Goal: Task Accomplishment & Management: Complete application form

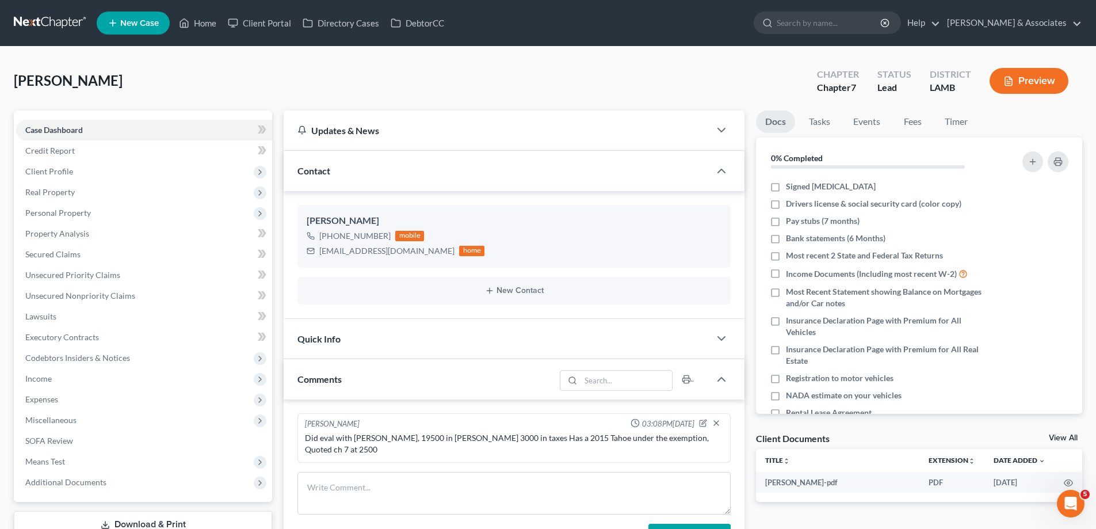
click at [128, 24] on span "New Case" at bounding box center [139, 23] width 39 height 9
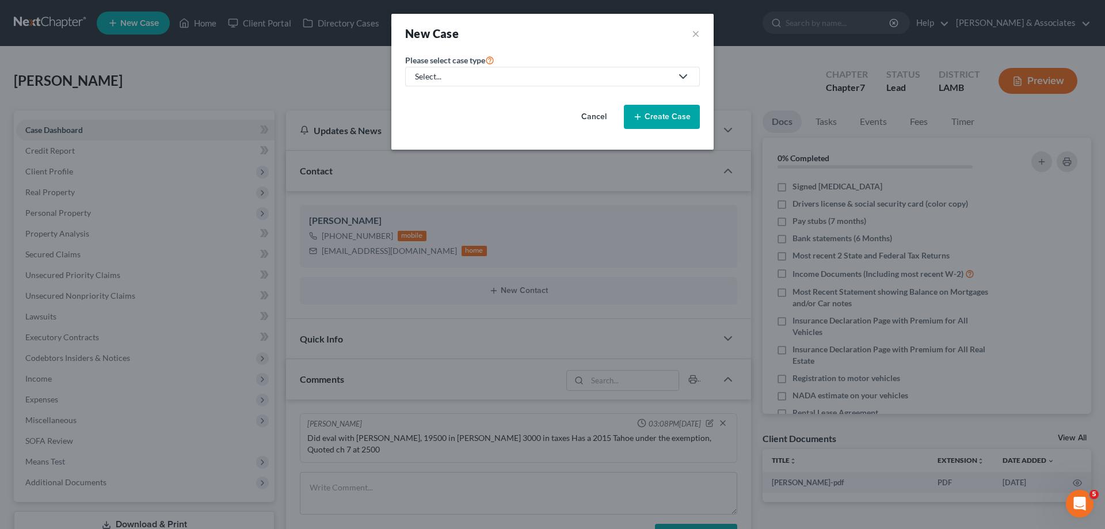
click at [455, 80] on div "Select..." at bounding box center [543, 77] width 257 height 12
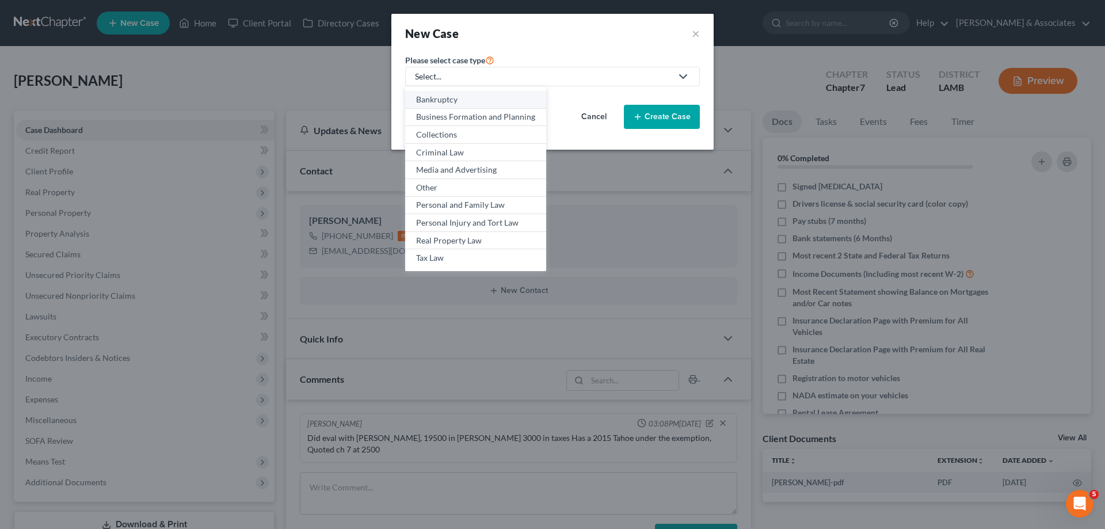
click at [444, 97] on div "Bankruptcy" at bounding box center [475, 100] width 119 height 12
select select "35"
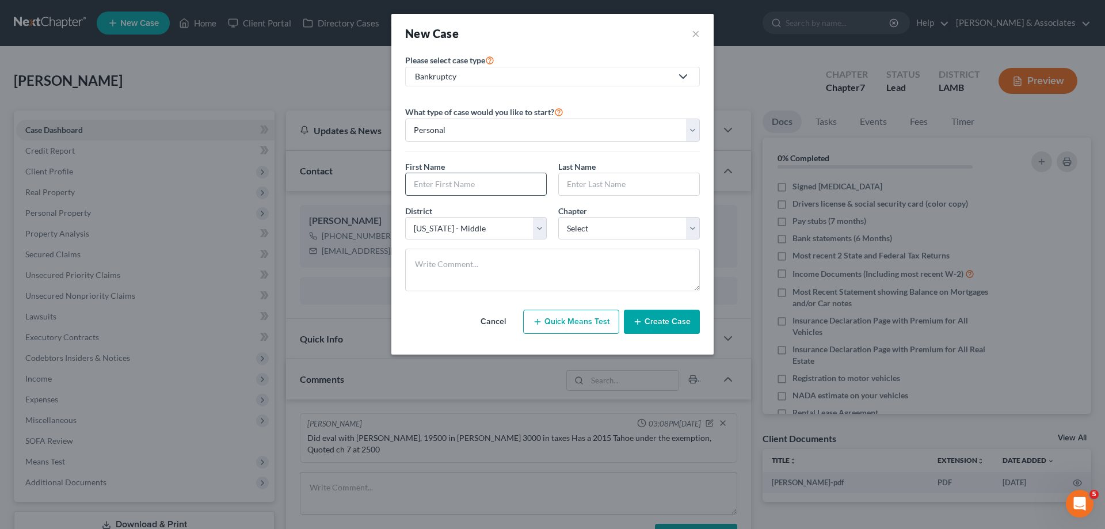
click at [471, 185] on input "text" at bounding box center [476, 184] width 140 height 22
type input "[PERSON_NAME]"
select select "0"
click at [666, 324] on button "Create Case" at bounding box center [662, 322] width 76 height 24
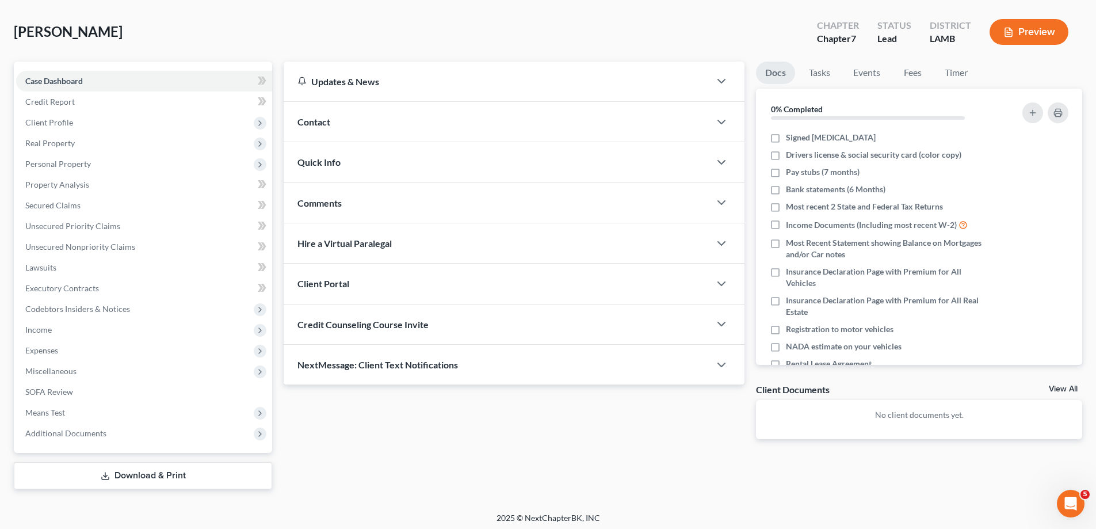
scroll to position [53, 0]
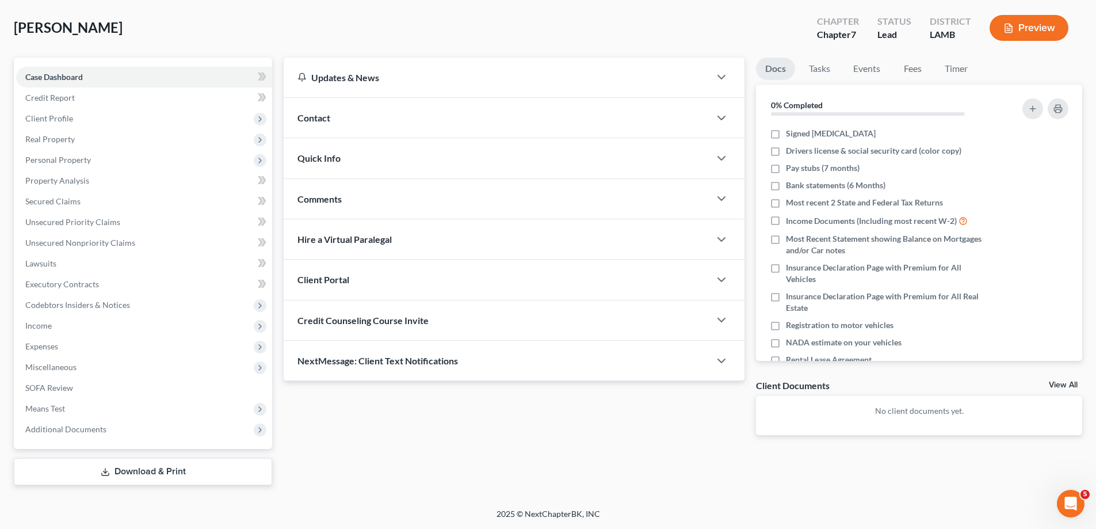
click at [464, 122] on div "Contact" at bounding box center [497, 118] width 426 height 40
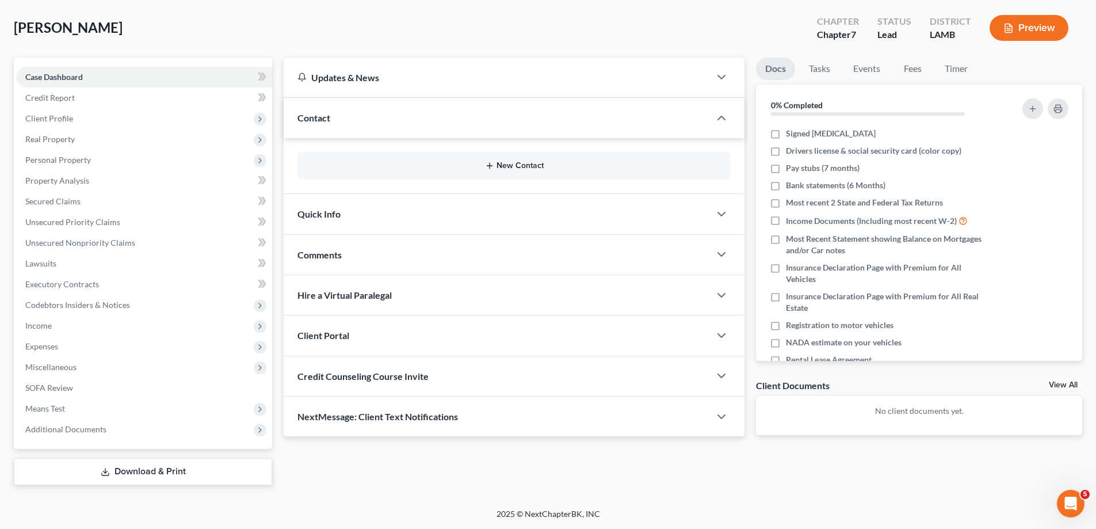
click at [533, 162] on button "New Contact" at bounding box center [514, 165] width 415 height 9
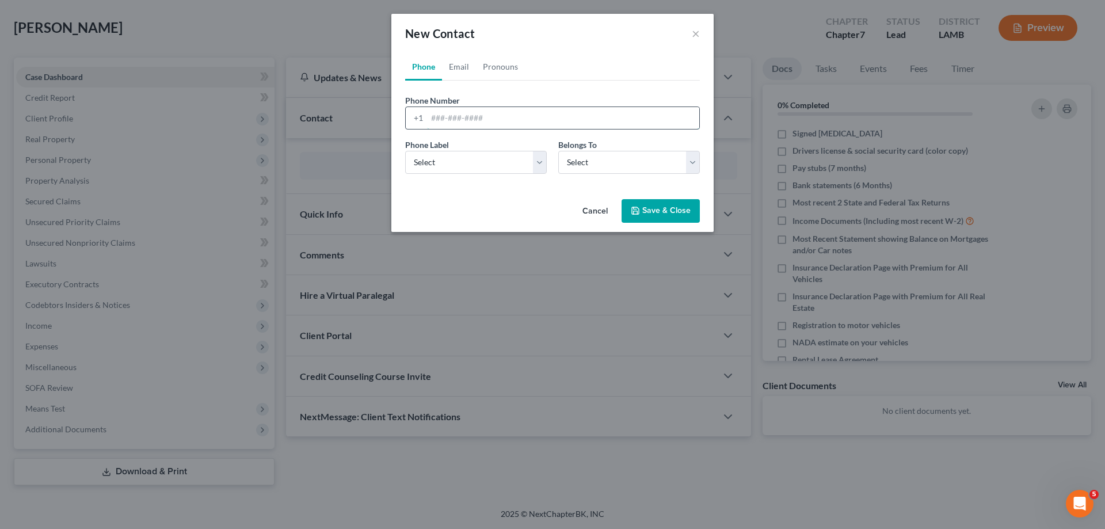
click at [457, 123] on input "tel" at bounding box center [563, 118] width 272 height 22
paste input "[EMAIL_ADDRESS][DOMAIN_NAME]"
type input "[EMAIL_ADDRESS][DOMAIN_NAME]"
drag, startPoint x: 446, startPoint y: 163, endPoint x: 448, endPoint y: 172, distance: 9.4
click at [446, 163] on select "Select Mobile Home Work Other" at bounding box center [476, 162] width 142 height 23
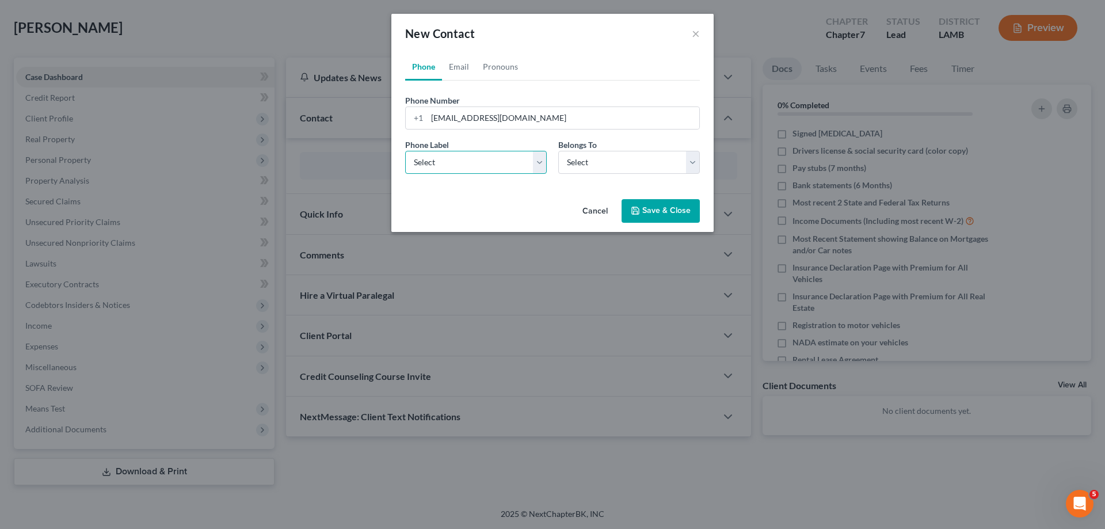
select select "0"
click at [405, 151] on select "Select Mobile Home Work Other" at bounding box center [476, 162] width 142 height 23
click at [593, 165] on select "Select Client Other" at bounding box center [629, 162] width 142 height 23
select select "0"
click at [558, 151] on select "Select Client Other" at bounding box center [629, 162] width 142 height 23
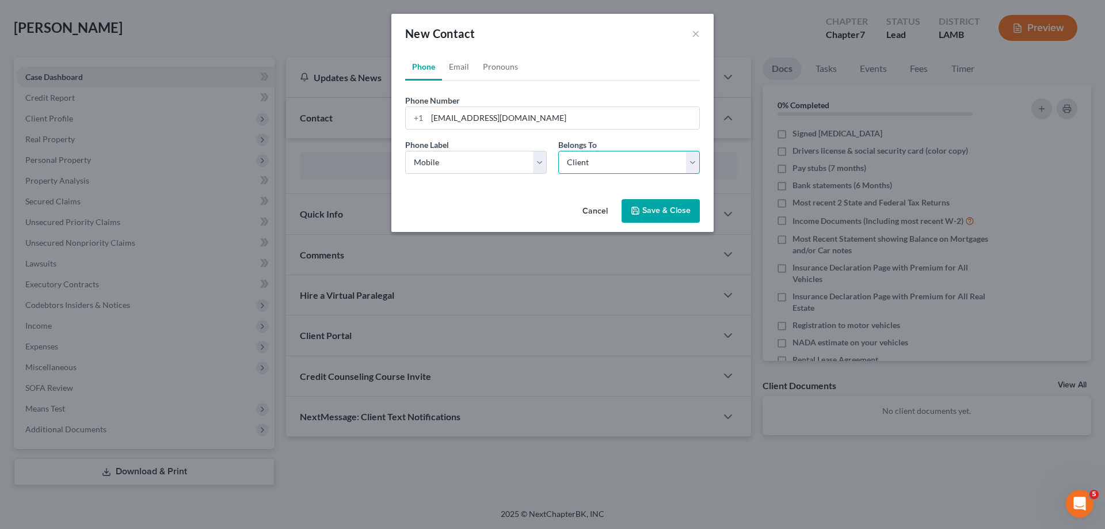
select select "0"
click at [452, 67] on link "Email" at bounding box center [459, 67] width 34 height 28
click at [547, 112] on input "email" at bounding box center [563, 118] width 272 height 22
paste input "[PHONE_NUMBER]"
type input "[PHONE_NUMBER]"
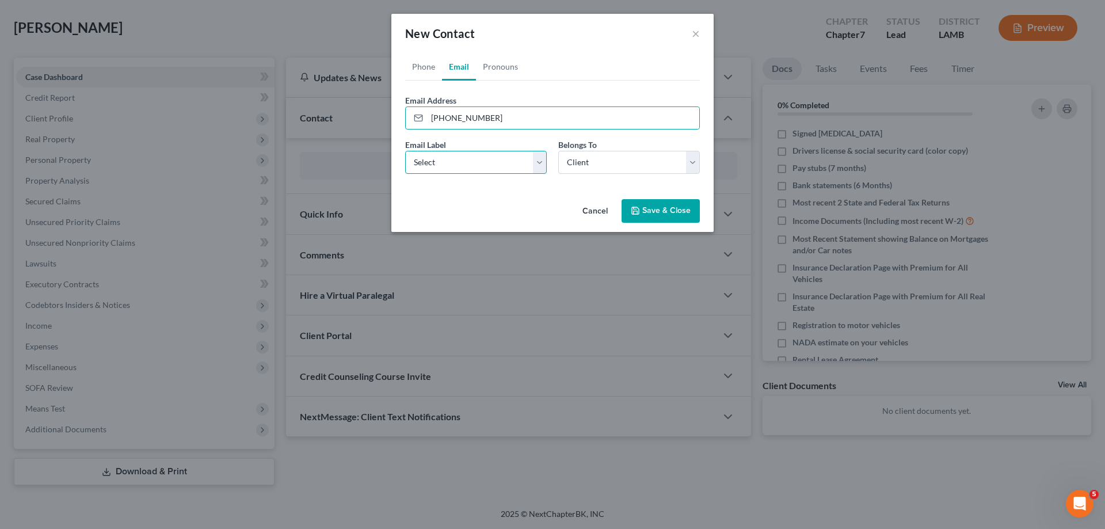
drag, startPoint x: 448, startPoint y: 155, endPoint x: 444, endPoint y: 173, distance: 18.3
click at [447, 161] on select "Select Home Work Other" at bounding box center [476, 162] width 142 height 23
select select "0"
click at [405, 151] on select "Select Home Work Other" at bounding box center [476, 162] width 142 height 23
click at [570, 167] on select "Select Client Other" at bounding box center [629, 162] width 142 height 23
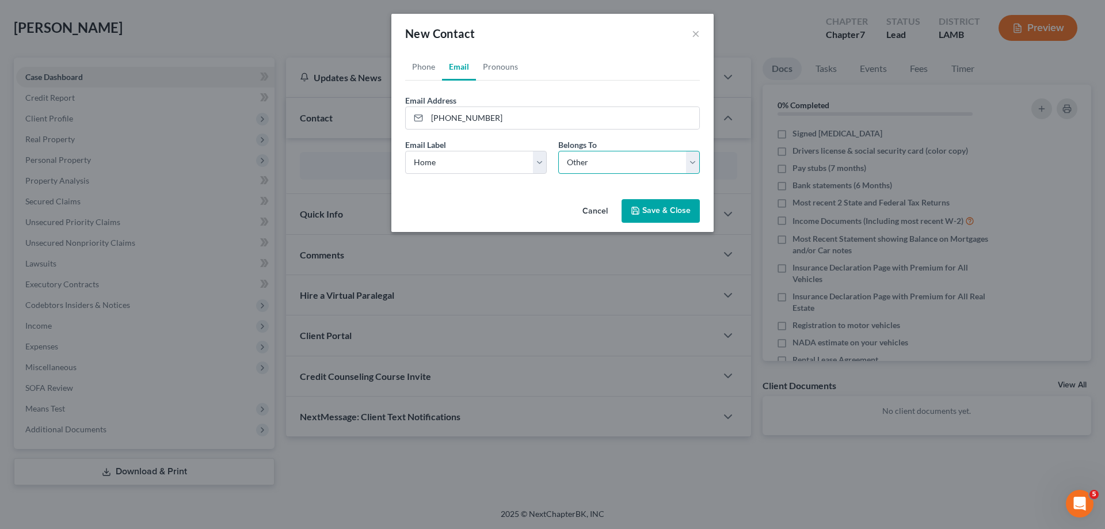
click at [558, 151] on select "Select Client Other" at bounding box center [629, 162] width 142 height 23
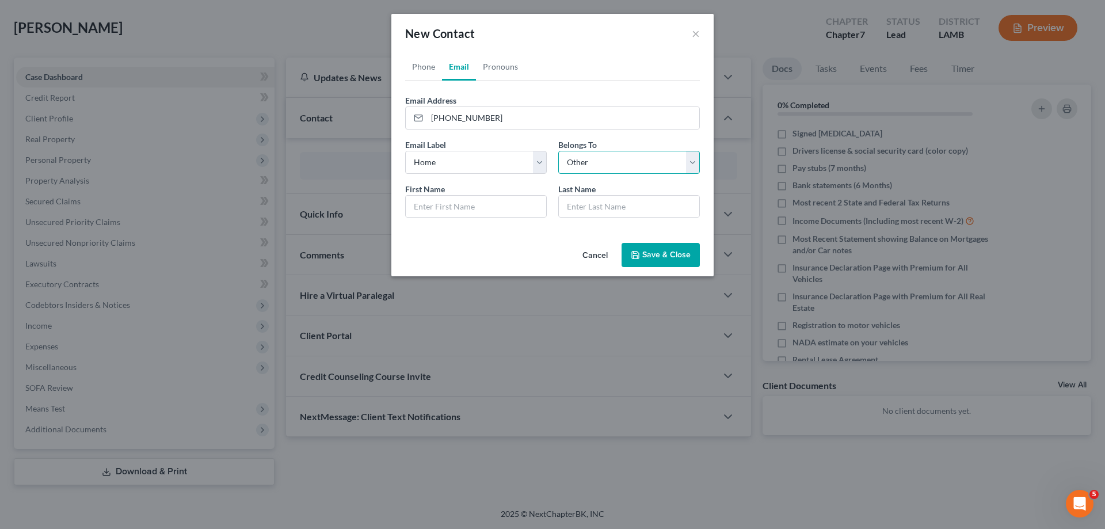
click at [583, 167] on select "Select Client Other" at bounding box center [629, 162] width 142 height 23
select select "0"
click at [558, 151] on select "Select Client Other" at bounding box center [629, 162] width 142 height 23
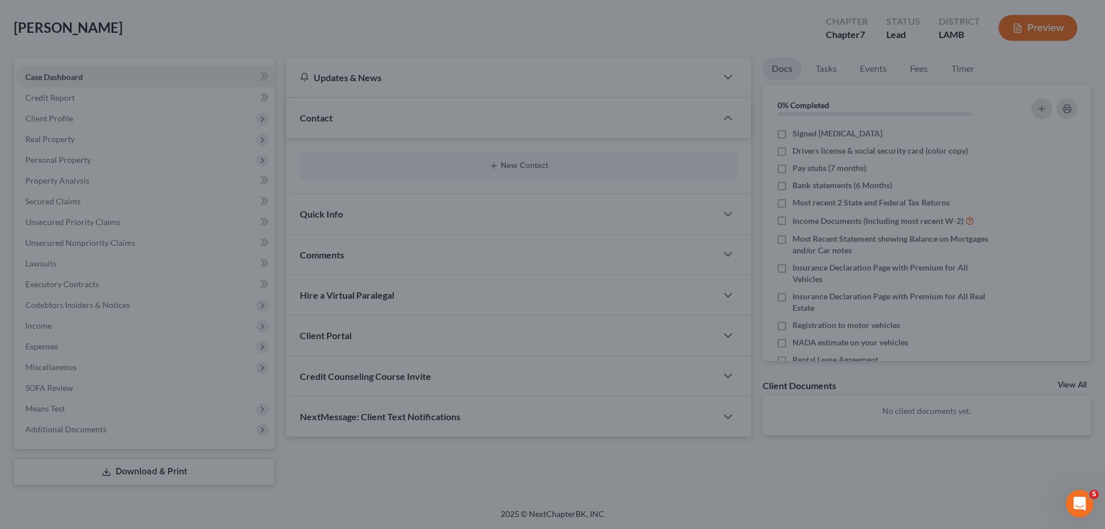
click at [661, 235] on div "New Contact × Phone Email Pronouns Phone Number * +1 [EMAIL_ADDRESS][DOMAIN_NAM…" at bounding box center [552, 264] width 1105 height 529
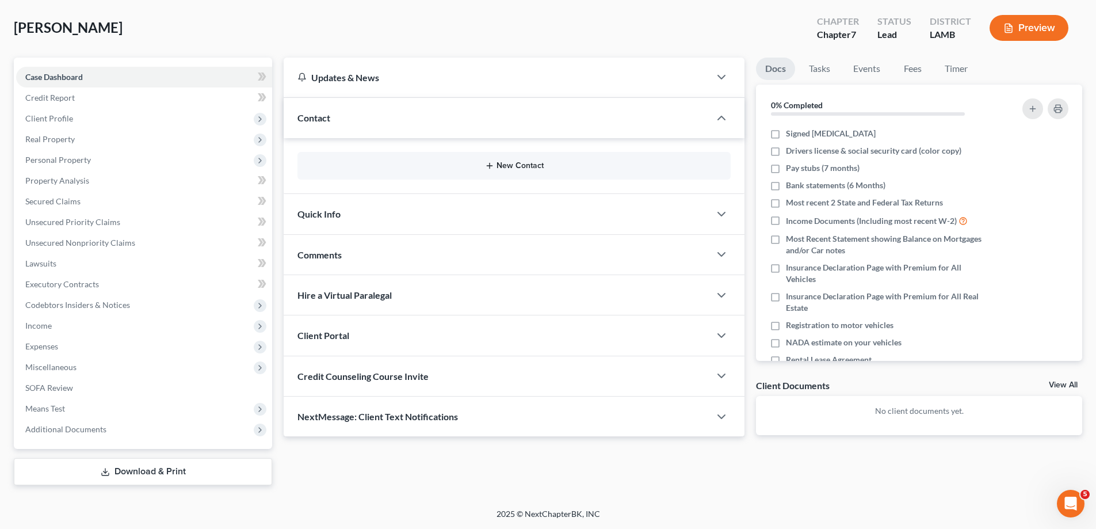
click at [561, 169] on button "New Contact" at bounding box center [514, 165] width 415 height 9
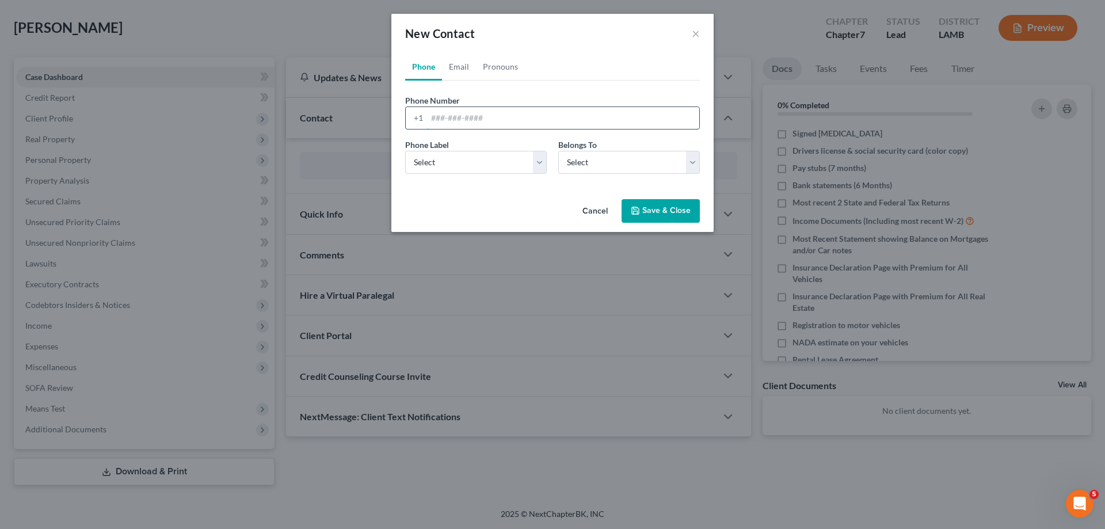
click at [470, 113] on input "tel" at bounding box center [563, 118] width 272 height 22
paste input "[PHONE_NUMBER]"
type input "[PHONE_NUMBER]"
drag, startPoint x: 477, startPoint y: 160, endPoint x: 478, endPoint y: 173, distance: 13.3
click at [477, 160] on select "Select Mobile Home Work Other" at bounding box center [476, 162] width 142 height 23
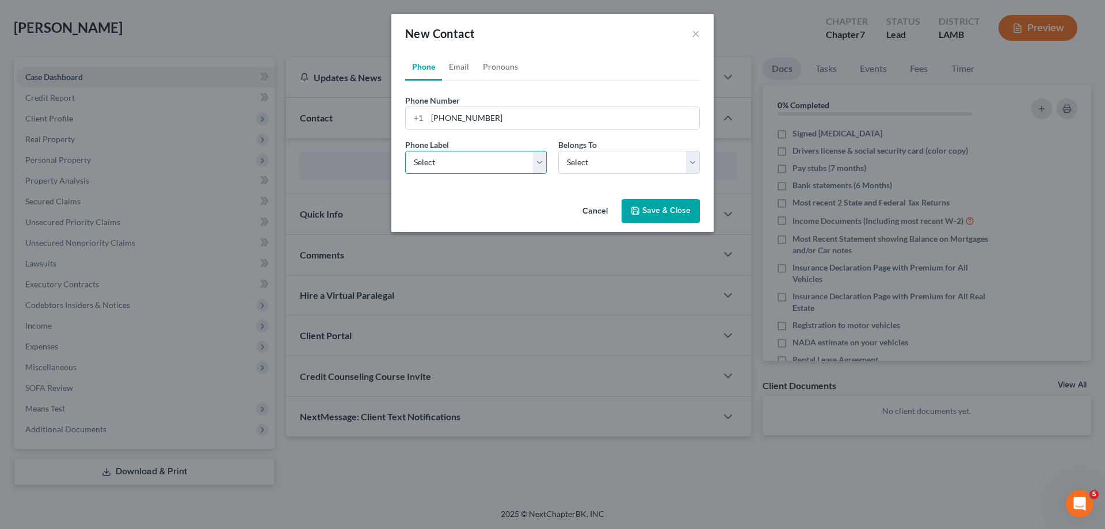
select select "0"
click at [405, 151] on select "Select Mobile Home Work Other" at bounding box center [476, 162] width 142 height 23
drag, startPoint x: 637, startPoint y: 163, endPoint x: 631, endPoint y: 173, distance: 11.3
click at [636, 164] on select "Select Client Other" at bounding box center [629, 162] width 142 height 23
select select "0"
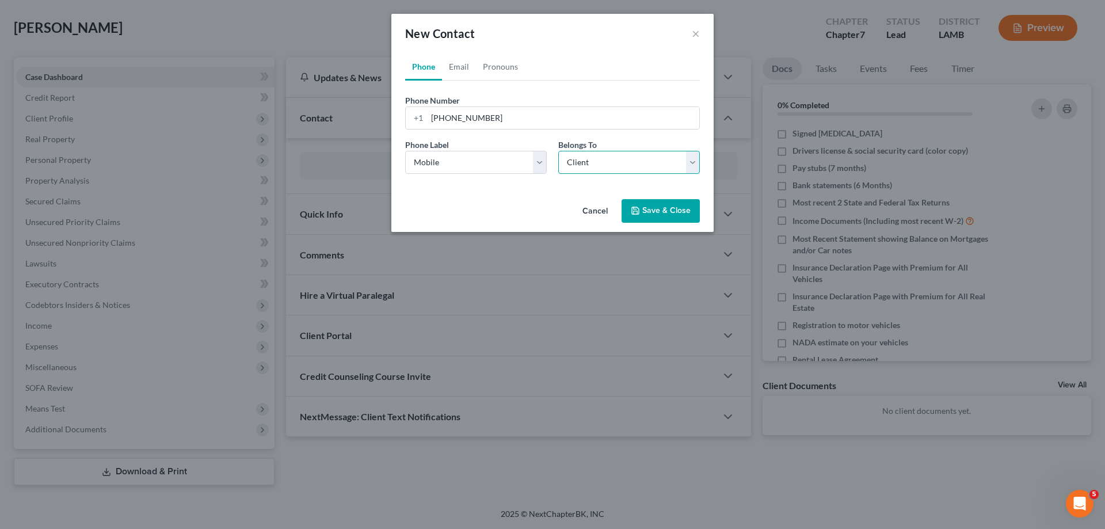
click at [558, 151] on select "Select Client Other" at bounding box center [629, 162] width 142 height 23
click at [459, 68] on link "Email" at bounding box center [459, 67] width 34 height 28
click at [471, 112] on input "email" at bounding box center [563, 118] width 272 height 22
paste input "[EMAIL_ADDRESS][DOMAIN_NAME]"
type input "[EMAIL_ADDRESS][DOMAIN_NAME]"
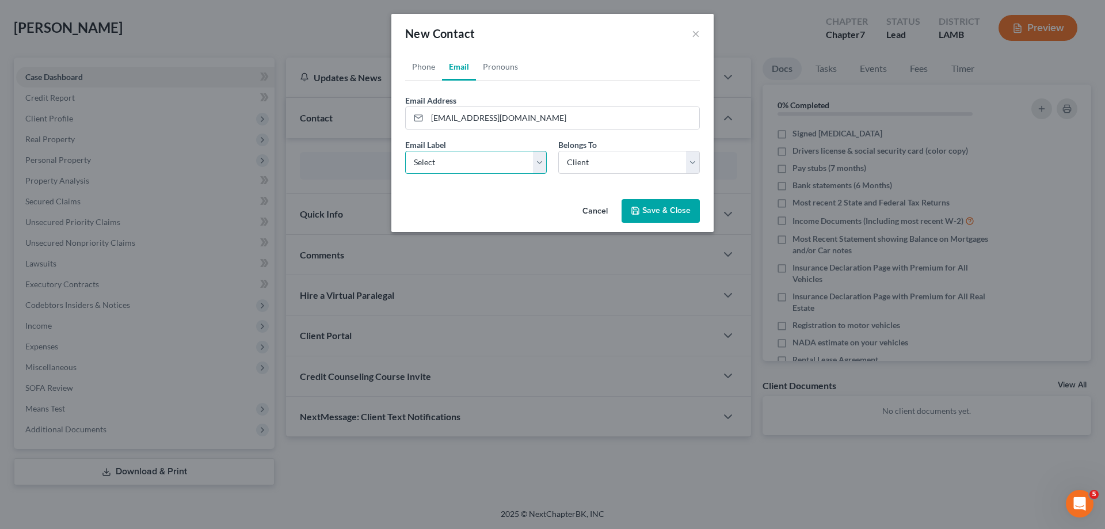
drag, startPoint x: 452, startPoint y: 150, endPoint x: 452, endPoint y: 173, distance: 23.0
click at [452, 151] on select "Select Home Work Other" at bounding box center [476, 162] width 142 height 23
select select "0"
click at [405, 151] on select "Select Home Work Other" at bounding box center [476, 162] width 142 height 23
click at [646, 174] on div "Email Label Select Home Work Other Belongs To * Select Client Other" at bounding box center [552, 161] width 306 height 44
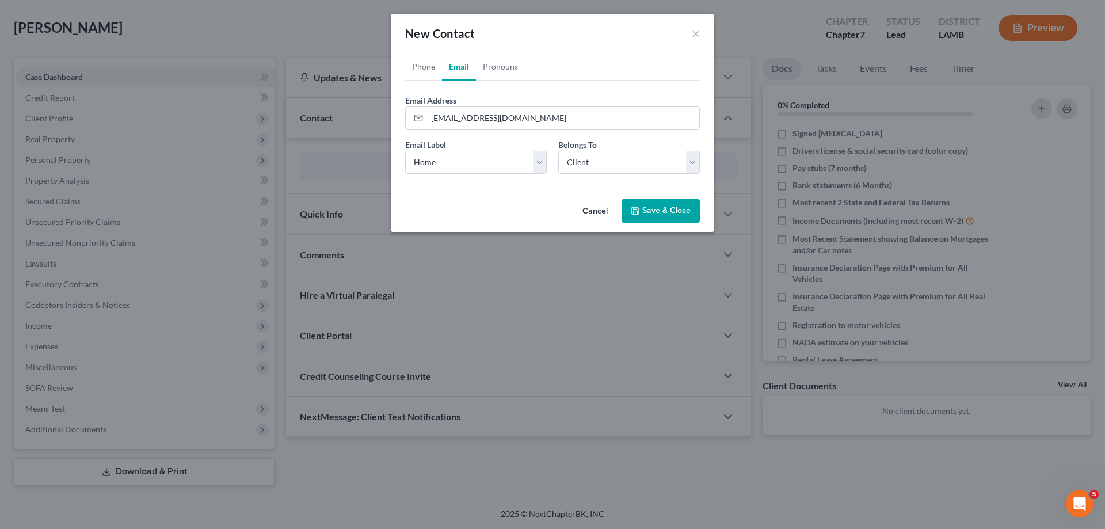
click at [650, 208] on button "Save & Close" at bounding box center [660, 211] width 78 height 24
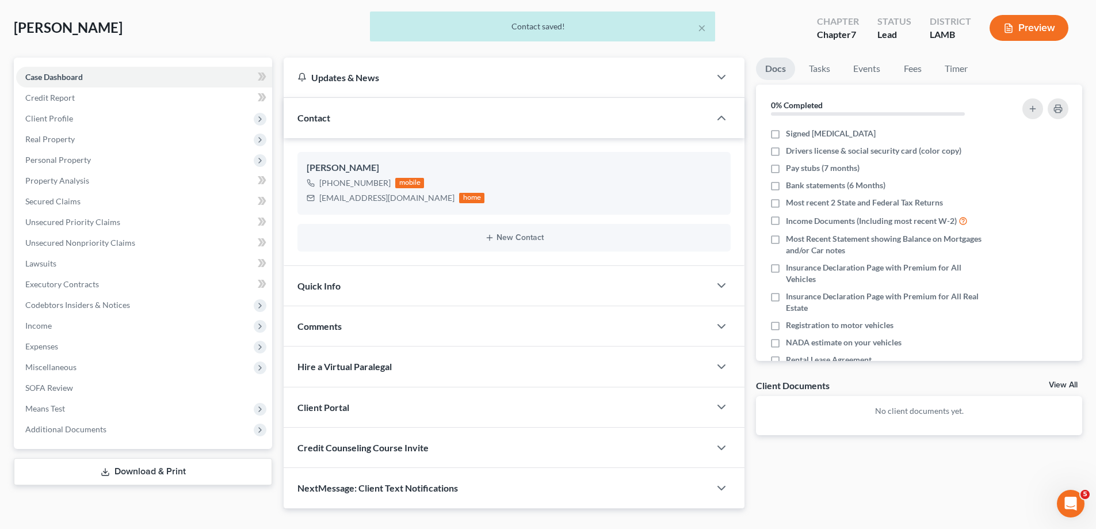
click at [386, 329] on div "Comments" at bounding box center [497, 326] width 426 height 40
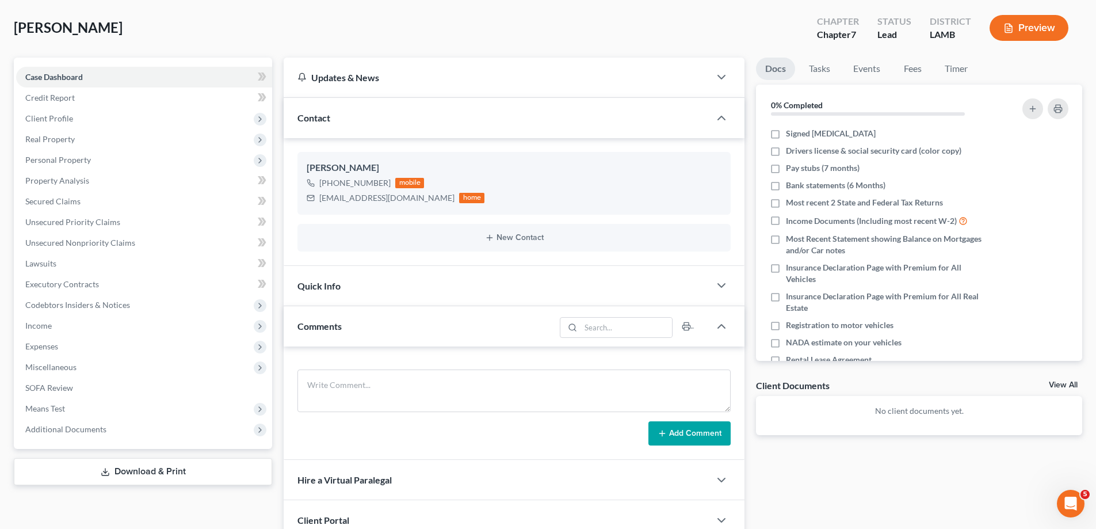
click at [354, 364] on div "Add Comment" at bounding box center [514, 402] width 461 height 113
click at [353, 371] on textarea at bounding box center [513, 390] width 433 height 43
paste textarea "Did eval with [PERSON_NAME], Wonderful guy, current wife is in hospital and he …"
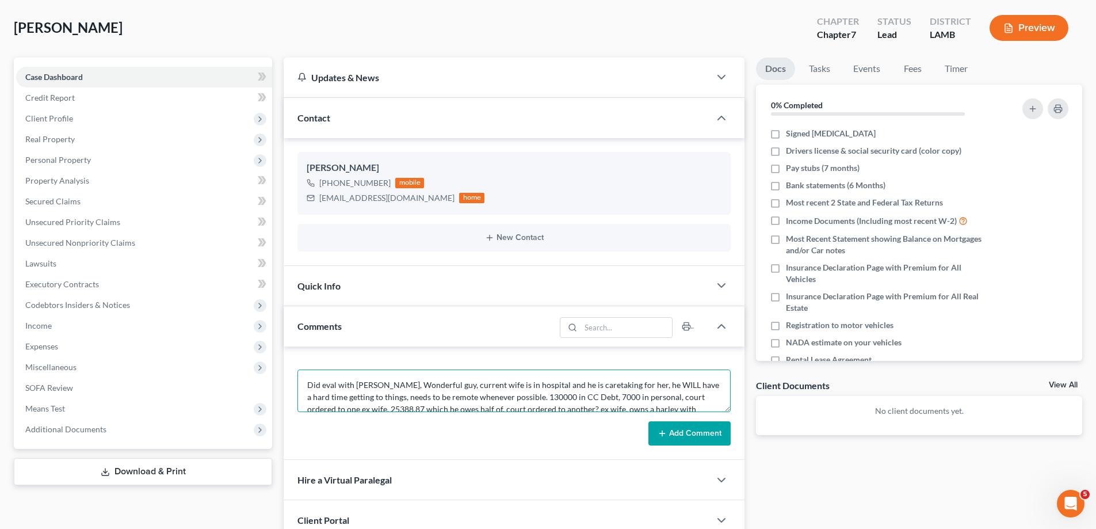
scroll to position [39, 0]
type textarea "Did eval with [PERSON_NAME], Wonderful guy, current wife is in hospital and he …"
click at [674, 426] on button "Add Comment" at bounding box center [689, 433] width 82 height 24
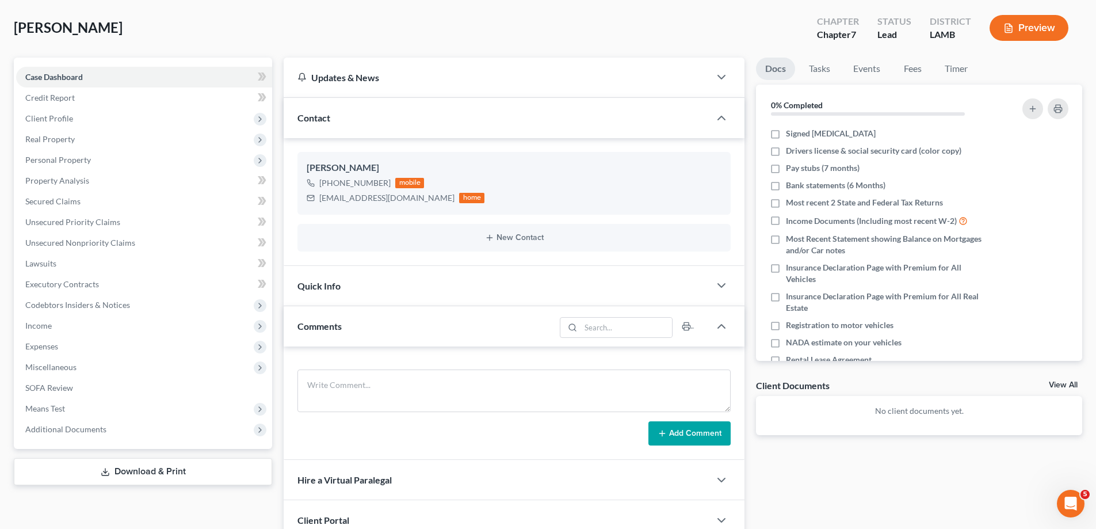
scroll to position [0, 0]
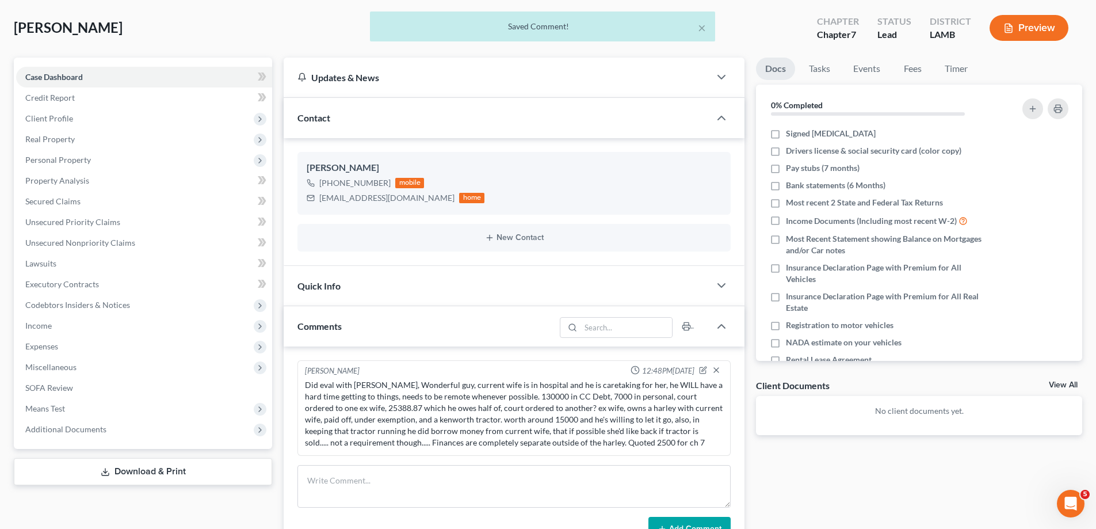
click at [1055, 376] on div "Docs Tasks Events Fees Timer 0% Completed Nothing here yet! Signed [MEDICAL_DAT…" at bounding box center [919, 388] width 338 height 660
click at [1063, 381] on link "View All" at bounding box center [1063, 385] width 29 height 8
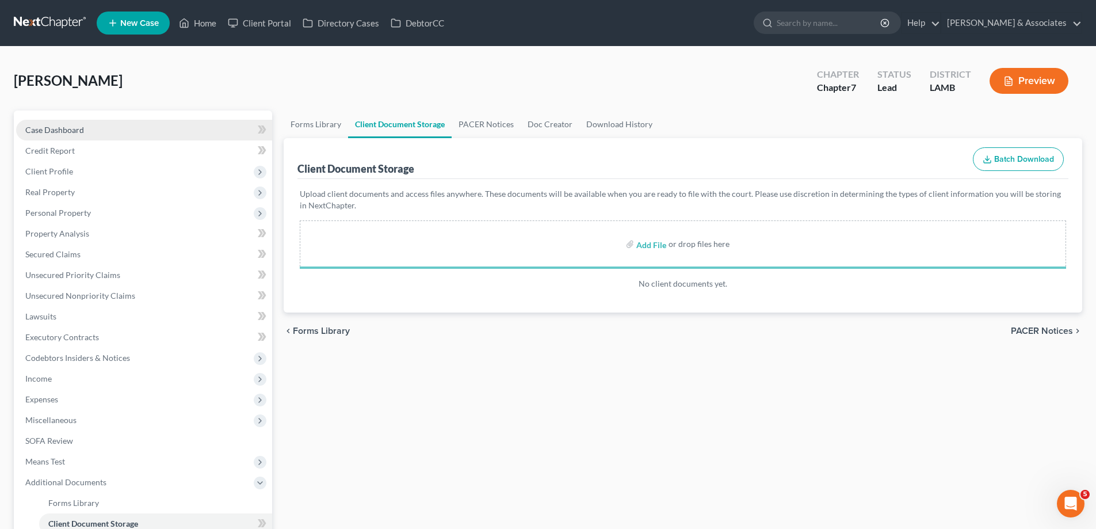
click at [104, 135] on link "Case Dashboard" at bounding box center [144, 130] width 256 height 21
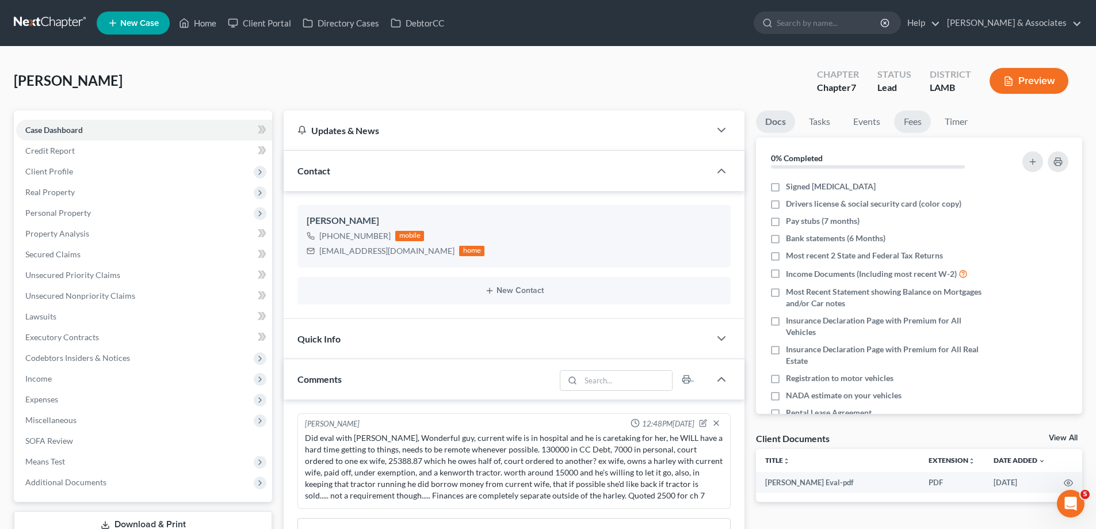
click at [918, 123] on link "Fees" at bounding box center [912, 121] width 37 height 22
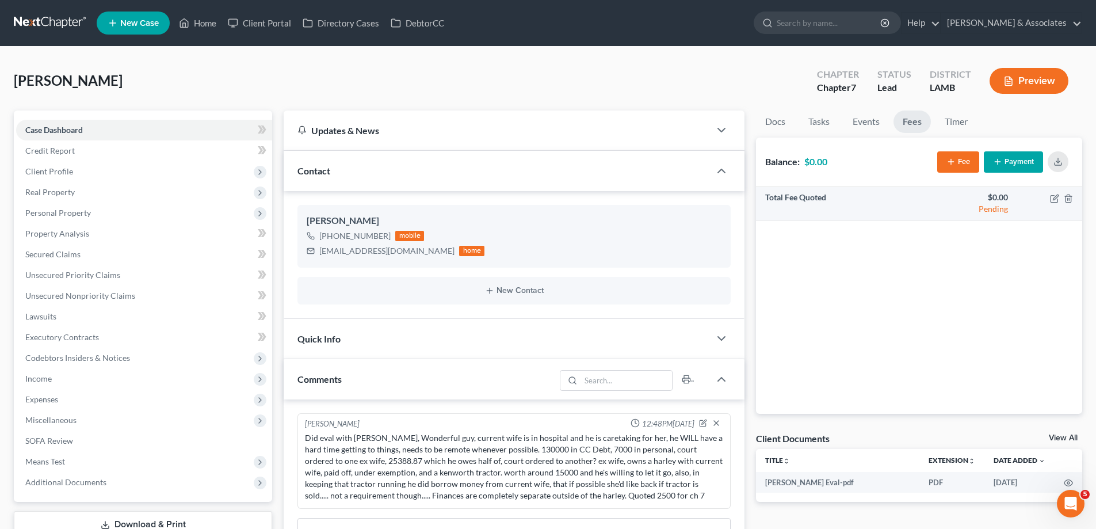
click at [1059, 203] on td at bounding box center [1049, 203] width 65 height 33
click at [1056, 202] on icon "button" at bounding box center [1054, 198] width 7 height 7
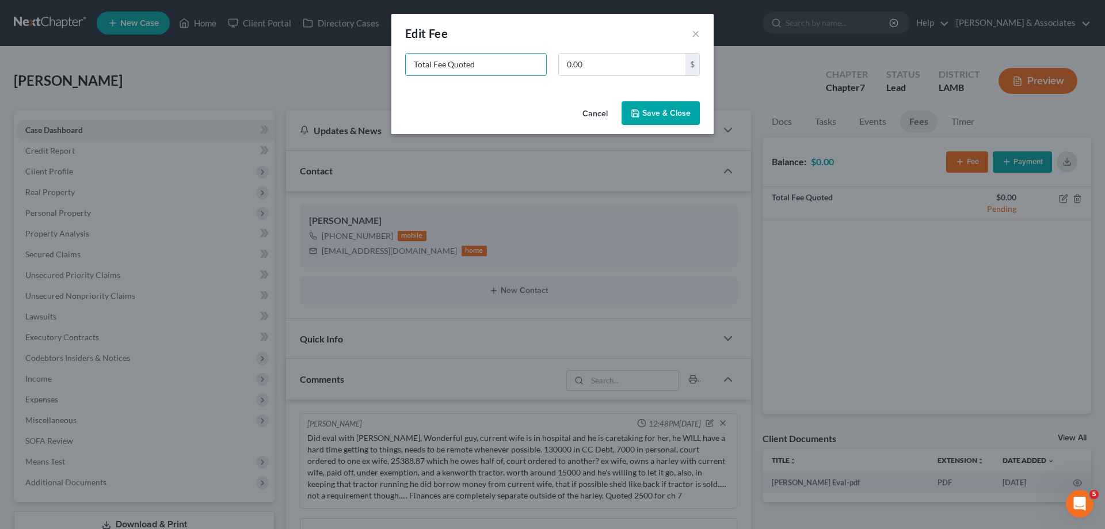
drag, startPoint x: 483, startPoint y: 55, endPoint x: 143, endPoint y: 70, distance: 340.9
click at [147, 74] on div "New Fee Edit Fee × Total Fee Quoted 0.00 $ Cancel Save & Close" at bounding box center [552, 264] width 1105 height 529
type input "ch 7"
type input "2,500"
click at [674, 116] on button "Save & Close" at bounding box center [660, 113] width 78 height 24
